Goal: Task Accomplishment & Management: Manage account settings

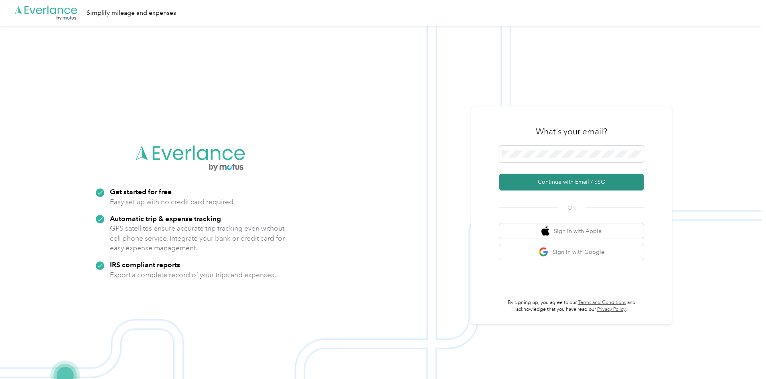
click at [547, 183] on button "Continue with Email / SSO" at bounding box center [571, 182] width 144 height 17
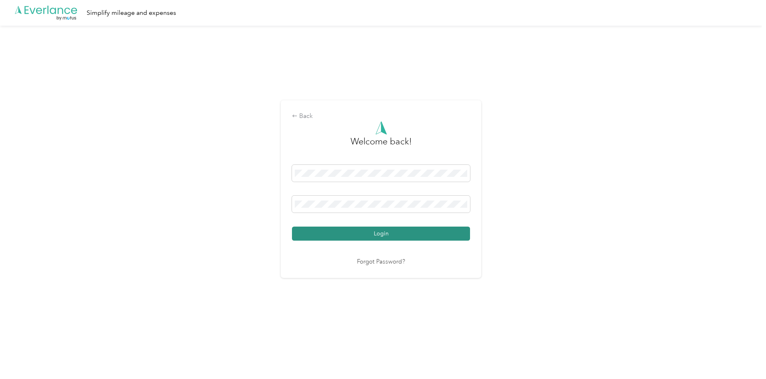
click at [441, 231] on button "Login" at bounding box center [381, 234] width 178 height 14
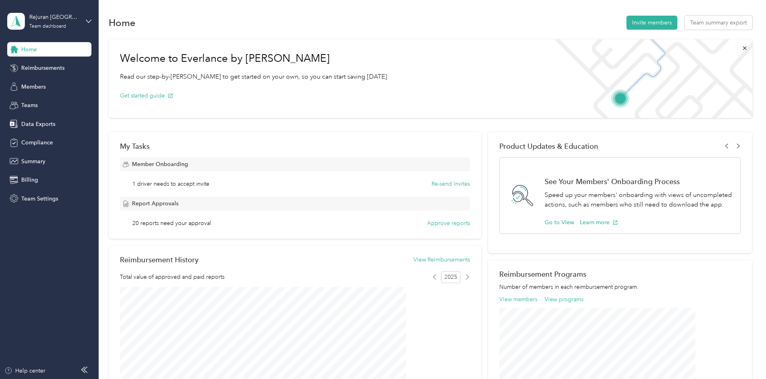
click at [394, 19] on div "Home Invite members Team summary export" at bounding box center [431, 22] width 644 height 17
click at [33, 89] on span "Members" at bounding box center [33, 87] width 24 height 8
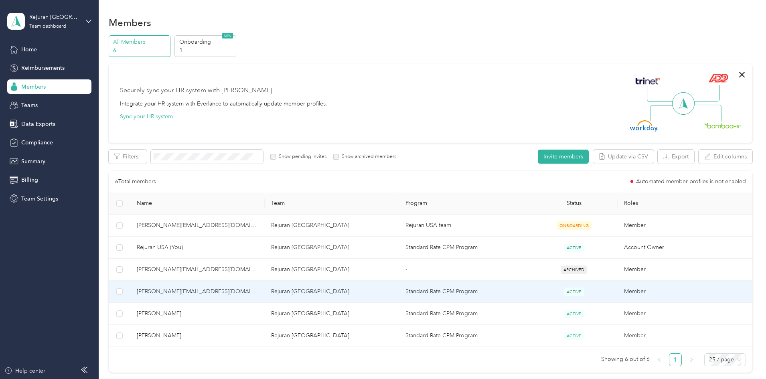
click at [435, 295] on td "Standard Rate CPM Program" at bounding box center [464, 292] width 131 height 22
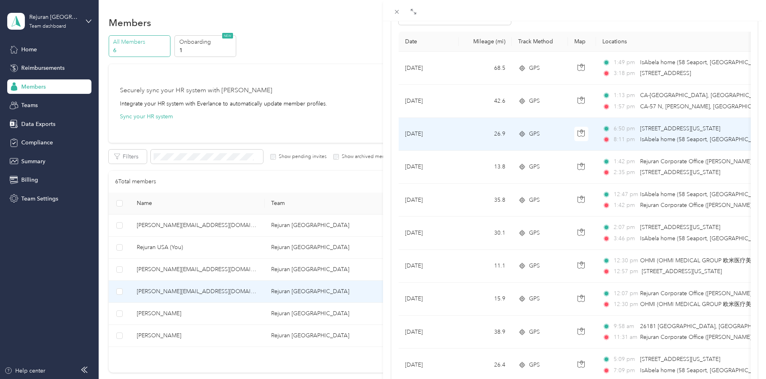
scroll to position [40, 0]
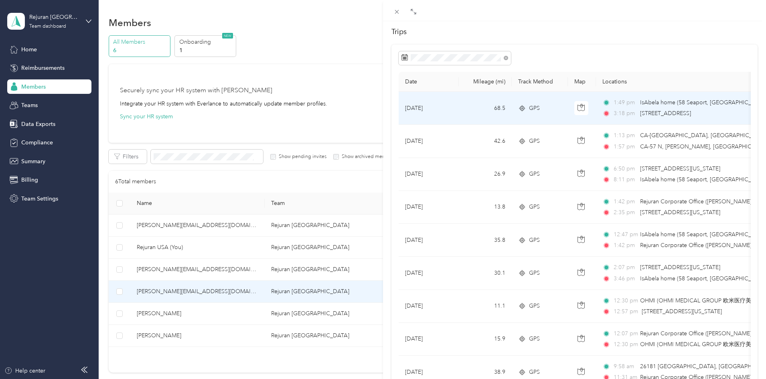
click at [669, 113] on span "[STREET_ADDRESS]" at bounding box center [665, 113] width 51 height 7
